Goal: Navigation & Orientation: Find specific page/section

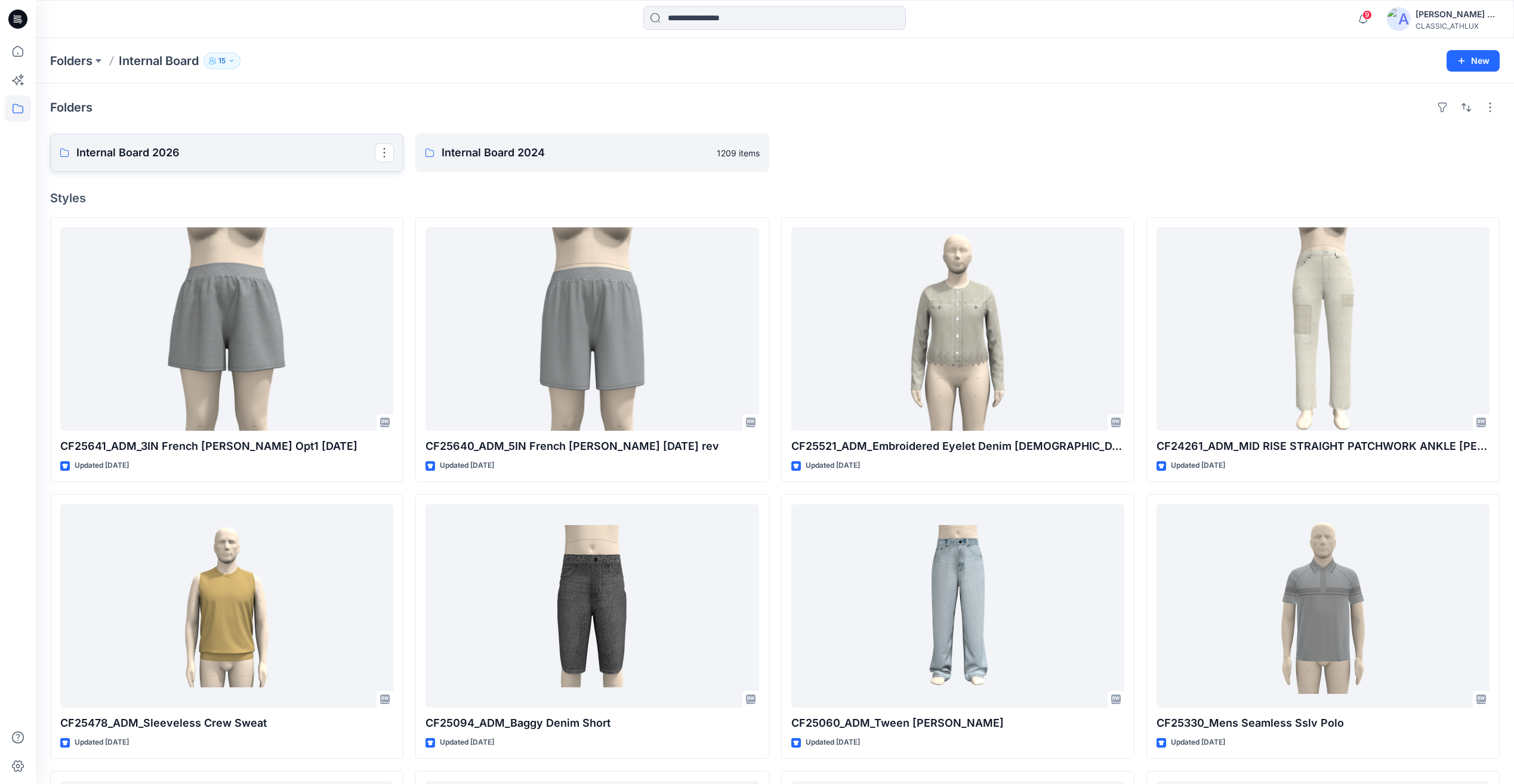
click at [225, 148] on p "Internal Board 2026" at bounding box center [225, 153] width 298 height 17
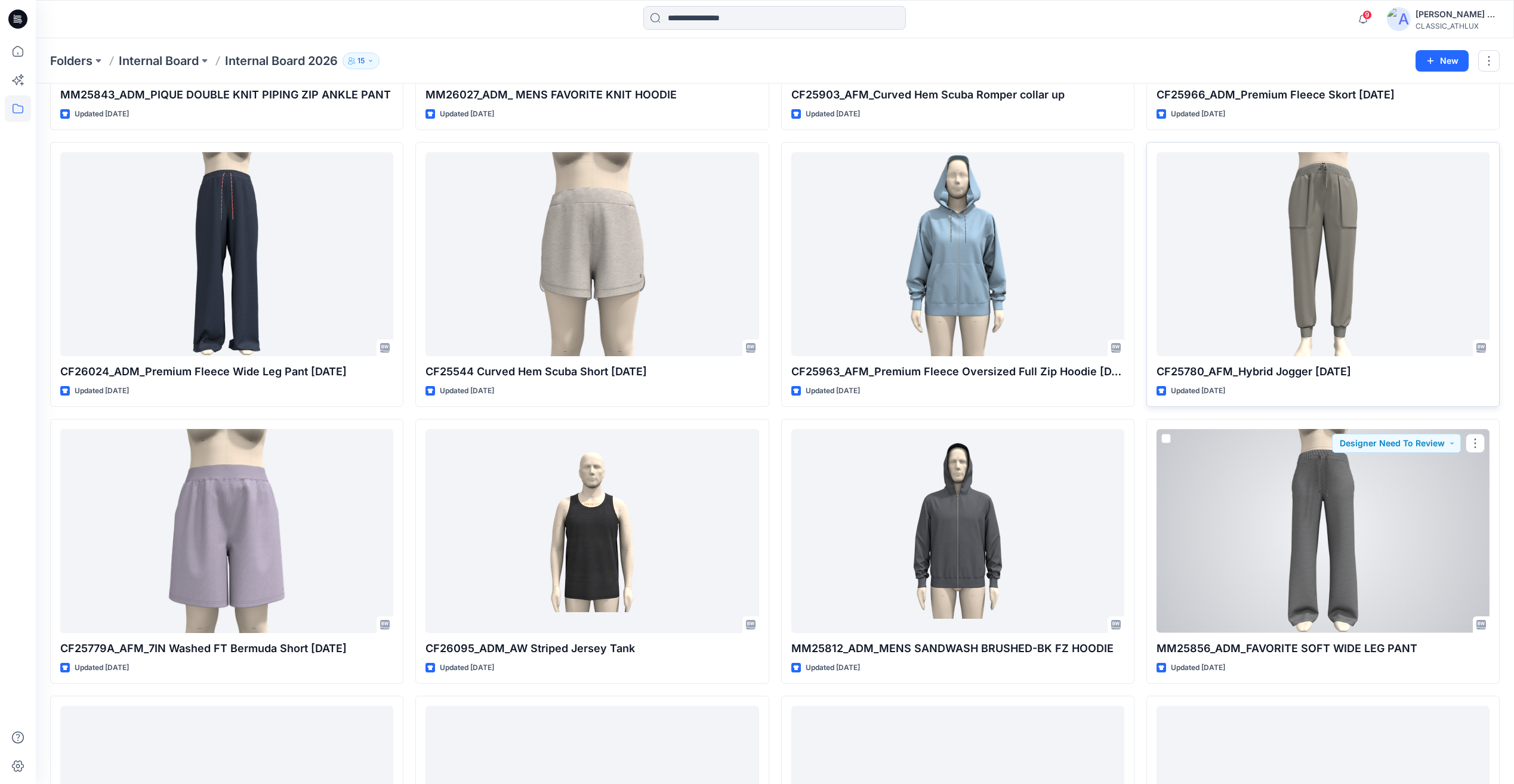
scroll to position [2800, 0]
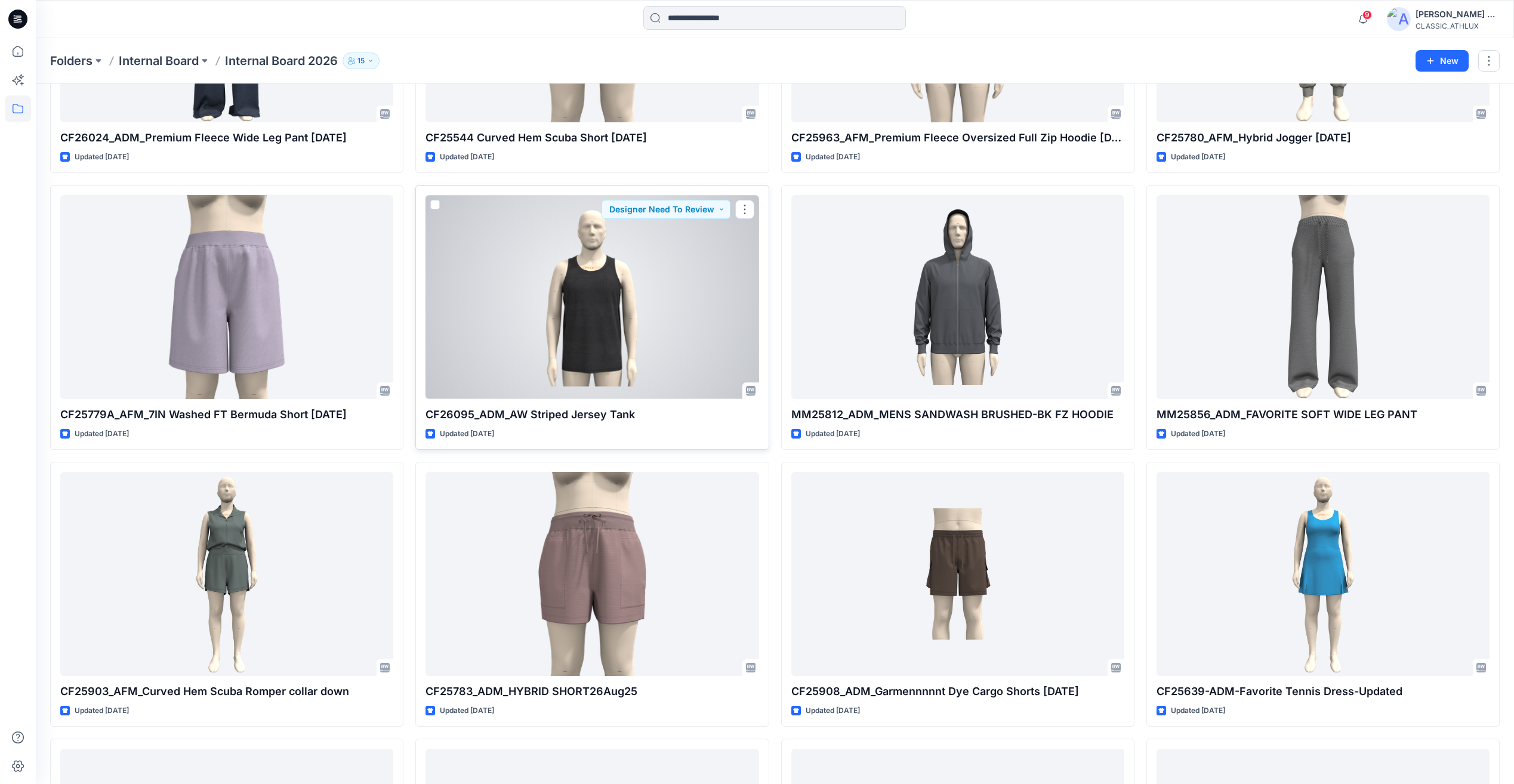
click at [606, 354] on div at bounding box center [591, 297] width 333 height 204
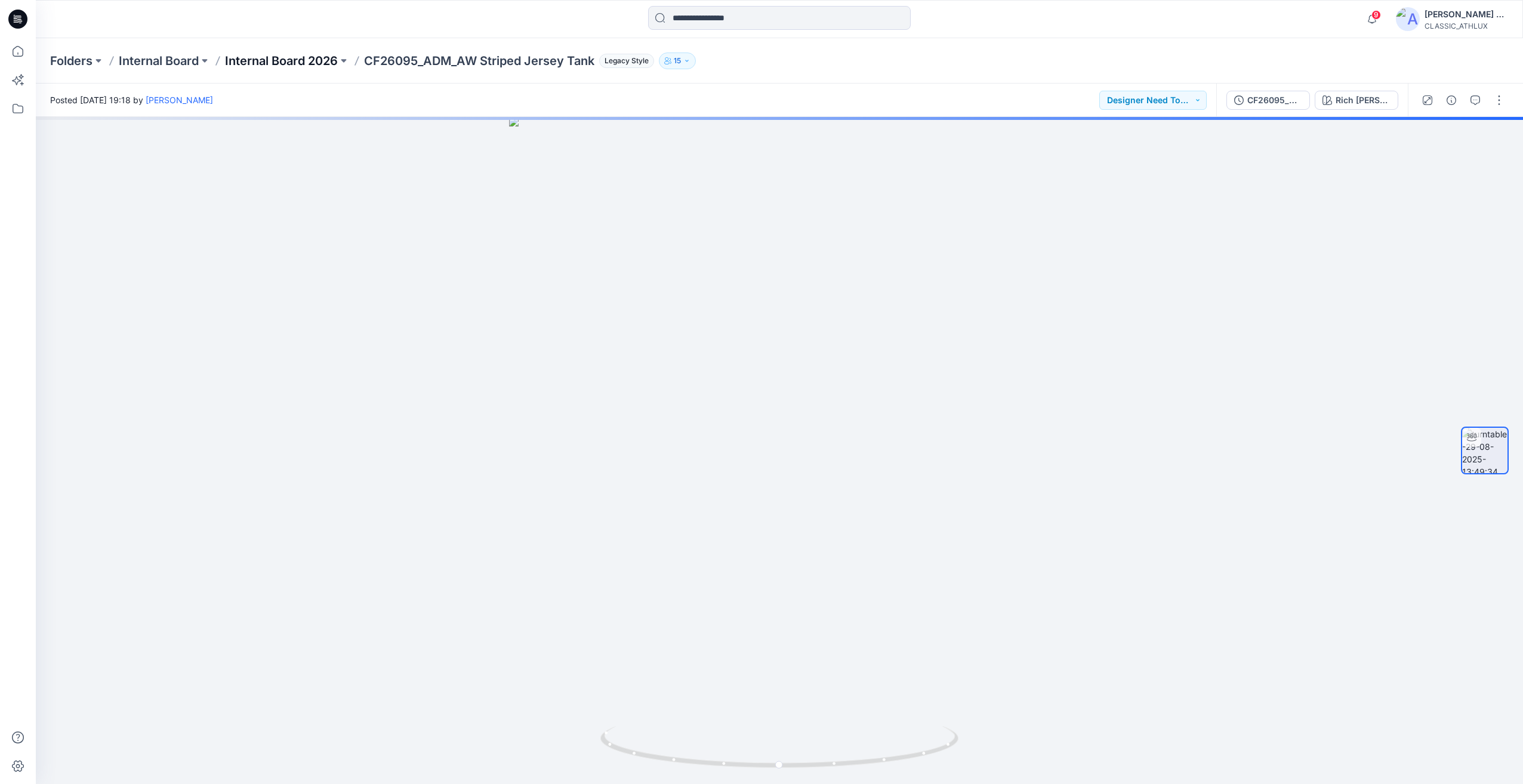
click at [297, 59] on p "Internal Board 2026" at bounding box center [281, 61] width 113 height 17
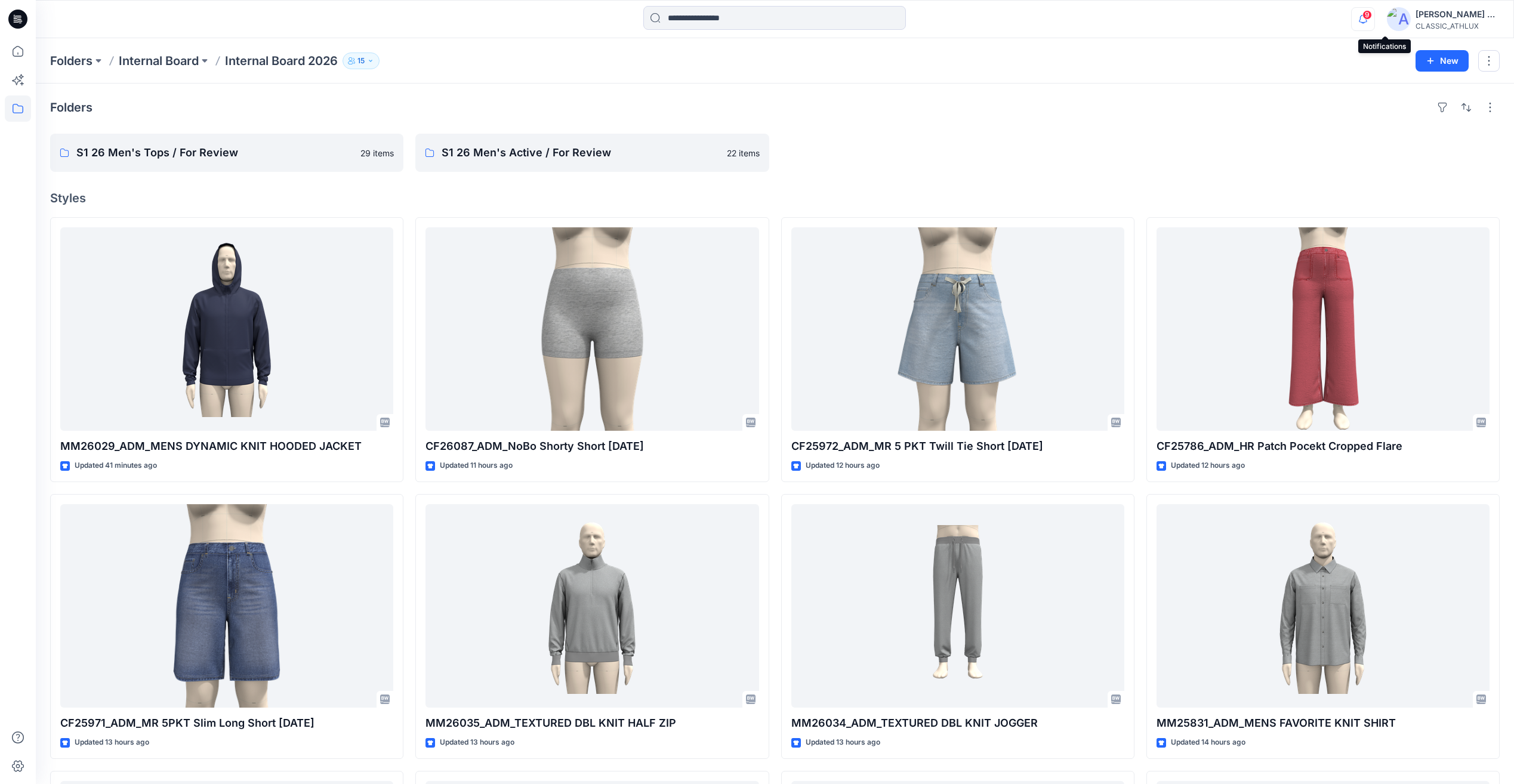
click at [1374, 20] on icon "button" at bounding box center [1363, 18] width 22 height 24
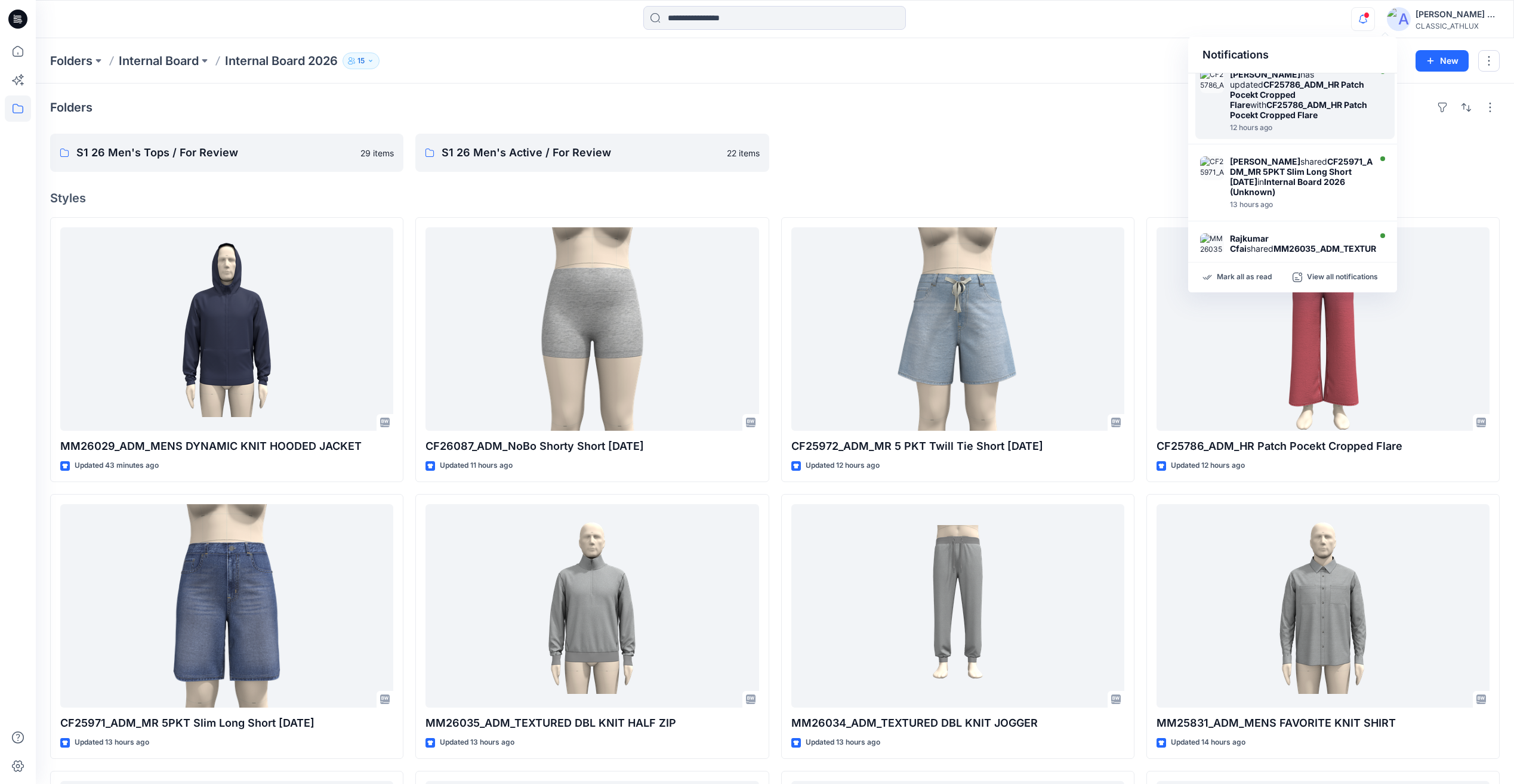
scroll to position [417, 0]
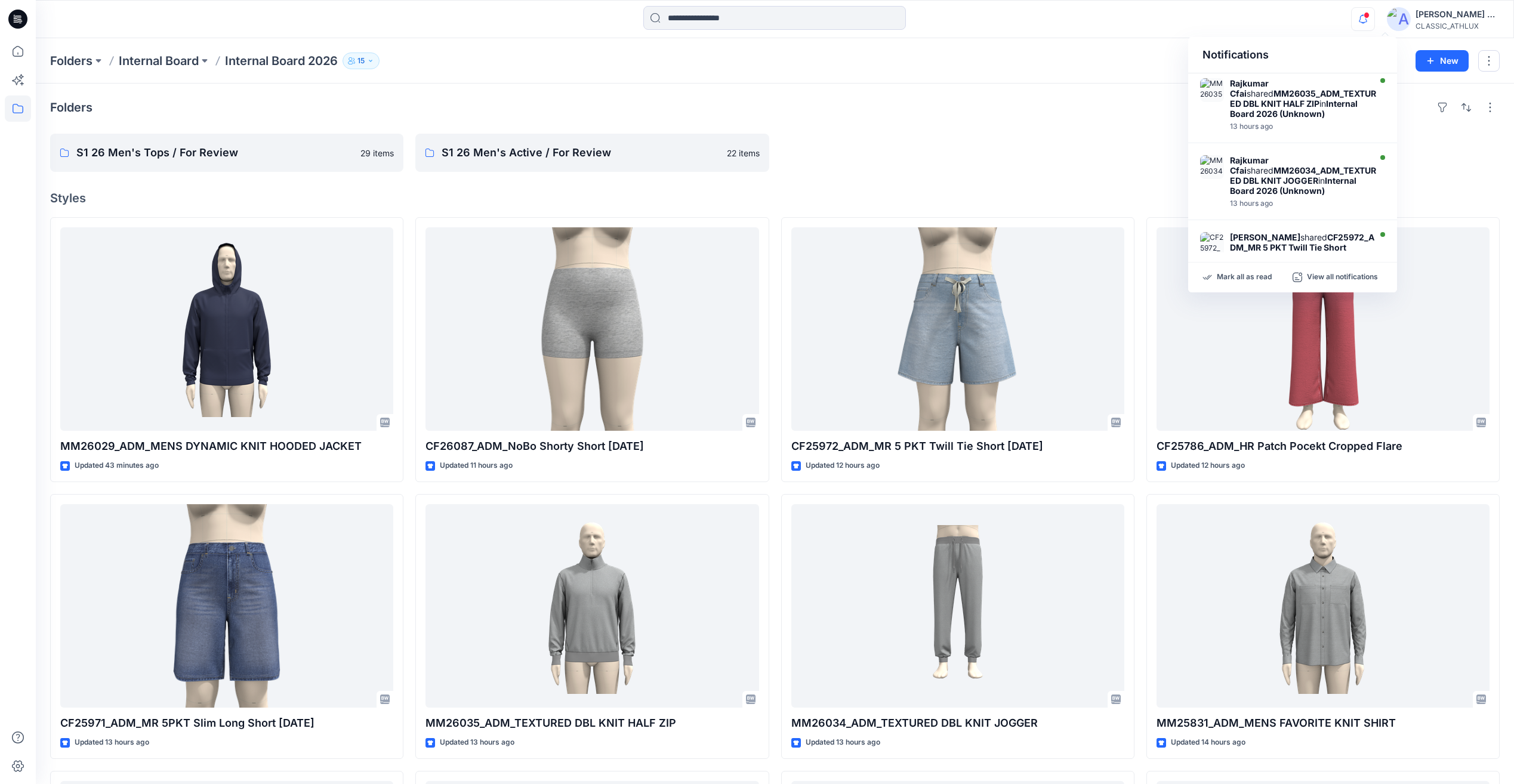
click at [125, 42] on div "Folders Internal Board Internal Board 2026 15 New" at bounding box center [775, 61] width 1478 height 45
